Goal: Information Seeking & Learning: Check status

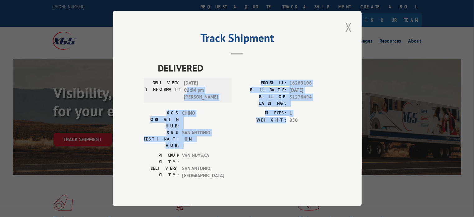
click at [346, 36] on button "Close modal" at bounding box center [349, 27] width 11 height 17
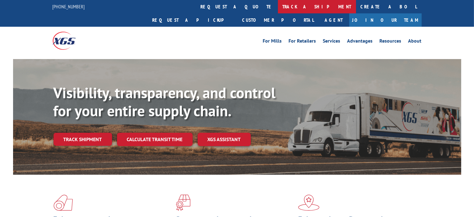
click at [278, 6] on link "track a shipment" at bounding box center [317, 6] width 78 height 13
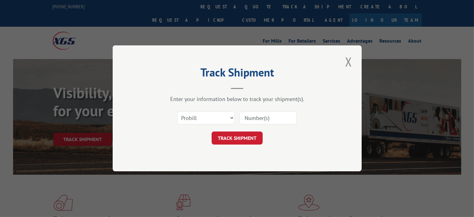
click at [262, 119] on input at bounding box center [267, 118] width 57 height 13
paste input "17386295"
type input "17386295"
click at [237, 139] on button "TRACK SHIPMENT" at bounding box center [237, 138] width 51 height 13
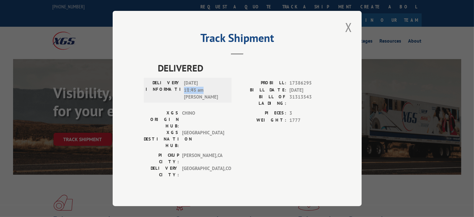
drag, startPoint x: 183, startPoint y: 99, endPoint x: 210, endPoint y: 100, distance: 26.5
click at [210, 100] on div "DELIVERY INFORMATION: [DATE] 11:45 am [PERSON_NAME]" at bounding box center [188, 90] width 84 height 21
copy span "11:45 am"
click at [210, 100] on span "[DATE] 11:45 am [PERSON_NAME]" at bounding box center [205, 90] width 42 height 21
click at [353, 34] on button "Close modal" at bounding box center [349, 27] width 11 height 17
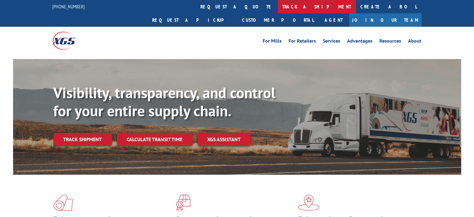
click at [278, 7] on link "track a shipment" at bounding box center [317, 6] width 78 height 13
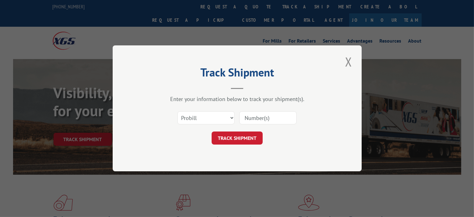
click at [273, 121] on input at bounding box center [267, 118] width 57 height 13
paste input "17409531"
type input "17409531"
click at [247, 132] on button "TRACK SHIPMENT" at bounding box center [237, 138] width 51 height 13
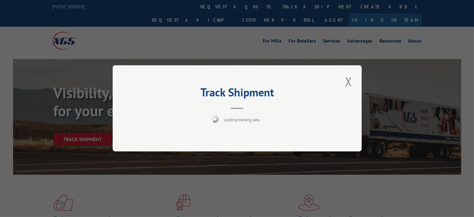
click at [250, 142] on div "Track Shipment Loading tracking data..." at bounding box center [237, 108] width 249 height 86
